Goal: Task Accomplishment & Management: Use online tool/utility

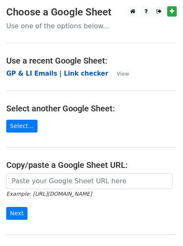
click at [37, 73] on strong "GP & LI Emails | Link checker" at bounding box center [57, 73] width 102 height 7
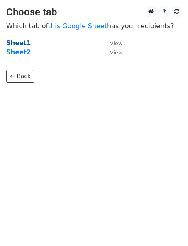
click at [22, 44] on strong "Sheet1" at bounding box center [18, 43] width 25 height 7
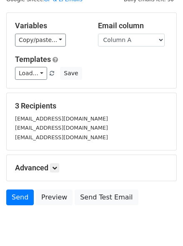
scroll to position [61, 0]
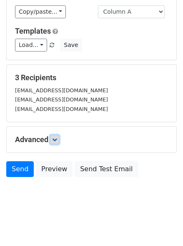
click at [56, 139] on icon at bounding box center [54, 139] width 5 height 5
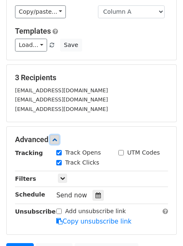
click at [56, 139] on icon at bounding box center [54, 139] width 5 height 5
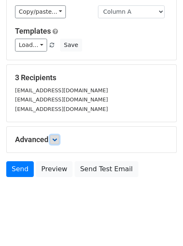
click at [56, 139] on icon at bounding box center [54, 139] width 5 height 5
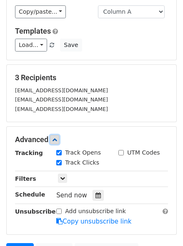
click at [56, 139] on icon at bounding box center [54, 139] width 5 height 5
